Goal: Communication & Community: Ask a question

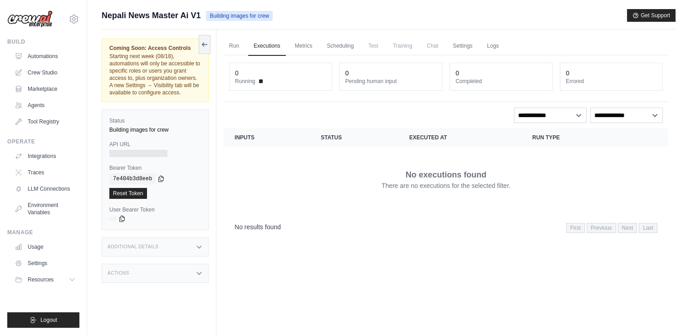
click at [242, 46] on link "Run" at bounding box center [234, 46] width 21 height 19
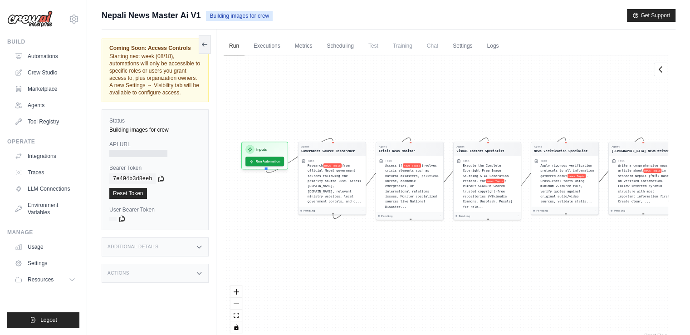
click at [269, 44] on link "Executions" at bounding box center [267, 46] width 38 height 19
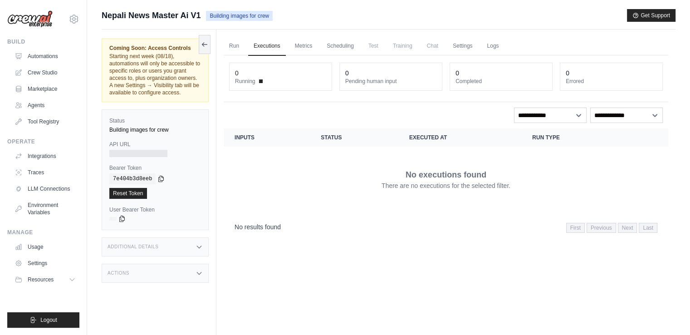
click at [433, 181] on p "There are no executions for the selected filter." at bounding box center [445, 185] width 129 height 9
click at [344, 44] on link "Scheduling" at bounding box center [340, 46] width 38 height 19
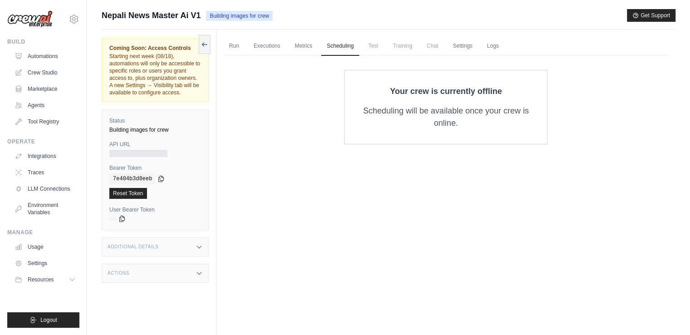
click at [298, 43] on link "Metrics" at bounding box center [303, 46] width 29 height 19
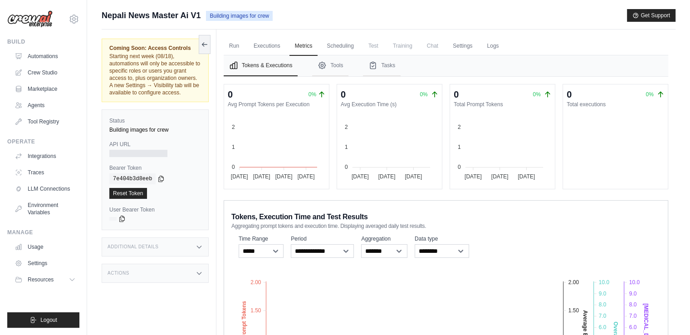
click at [237, 47] on link "Run" at bounding box center [234, 46] width 21 height 19
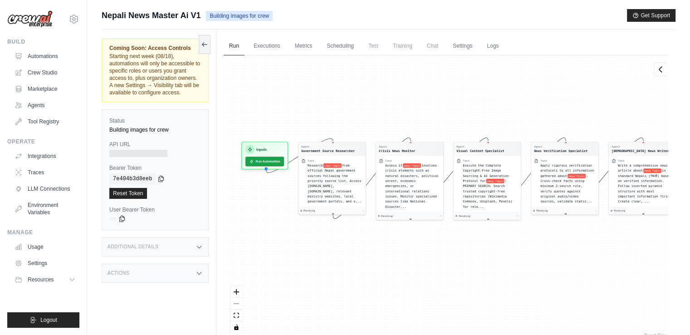
click at [200, 45] on button at bounding box center [205, 44] width 12 height 19
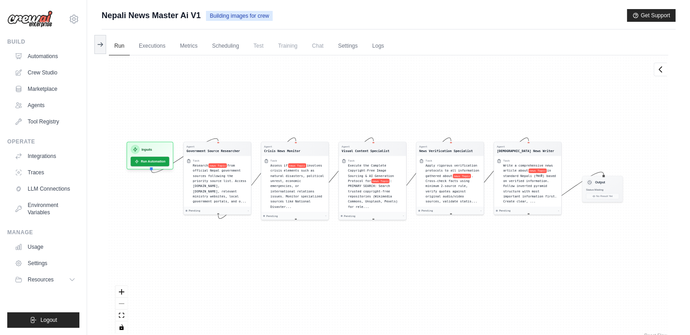
click at [39, 102] on link "Agents" at bounding box center [45, 105] width 68 height 15
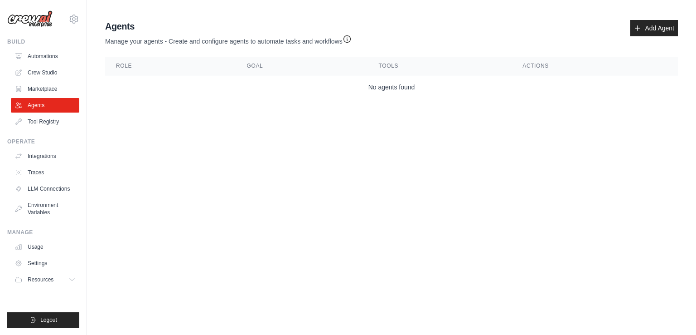
click at [36, 52] on link "Automations" at bounding box center [45, 56] width 68 height 15
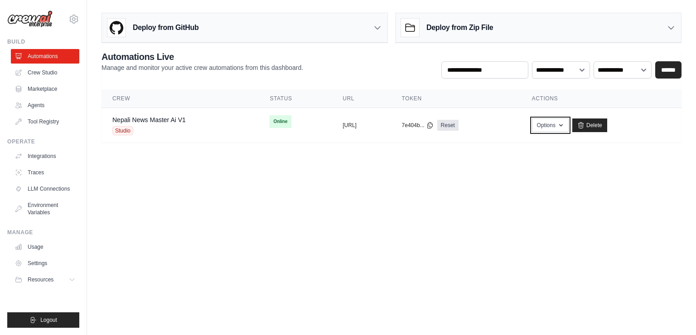
click at [569, 127] on button "Options" at bounding box center [550, 125] width 37 height 14
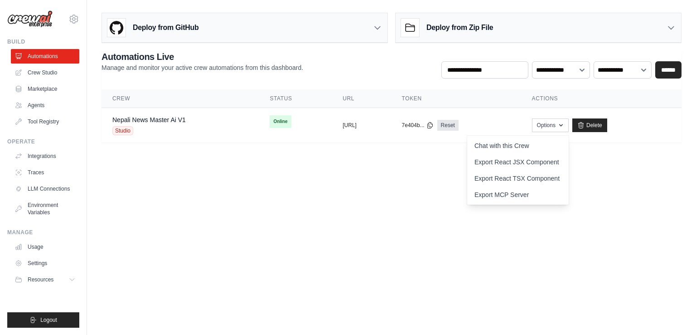
click at [542, 144] on link "Chat with this Crew" at bounding box center [518, 145] width 102 height 16
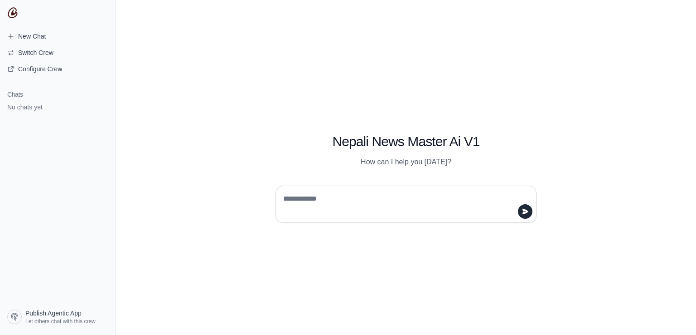
click at [333, 201] on textarea at bounding box center [404, 203] width 244 height 25
type textarea "*"
type textarea "**********"
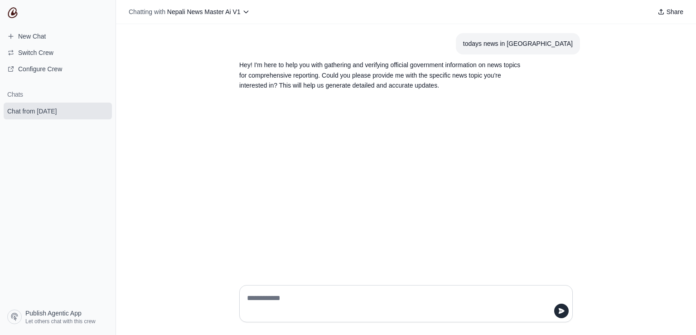
click at [237, 131] on div "todays news in nepal Hey! I'm here to help you with gathering and verifying off…" at bounding box center [406, 150] width 580 height 253
click at [372, 300] on textarea at bounding box center [403, 303] width 316 height 25
click at [344, 301] on textarea at bounding box center [403, 303] width 316 height 25
type textarea "**********"
click at [554, 309] on button "submit" at bounding box center [561, 310] width 15 height 15
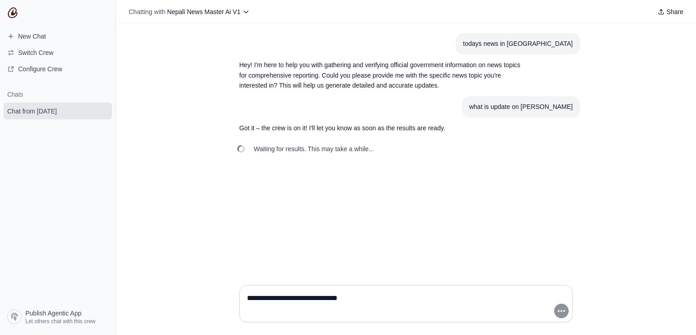
click at [48, 316] on span "Publish Agentic App" at bounding box center [53, 312] width 56 height 9
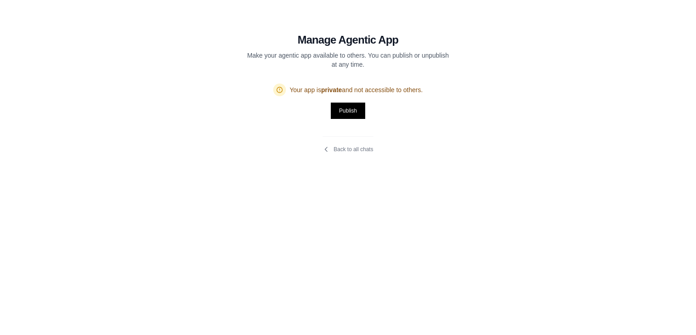
click at [350, 113] on button "Publish" at bounding box center [348, 110] width 32 height 15
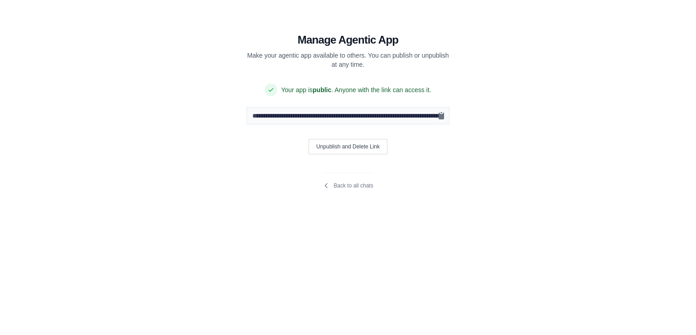
click at [442, 113] on icon "Copy public URL" at bounding box center [441, 115] width 9 height 9
